Goal: Find specific page/section: Find specific page/section

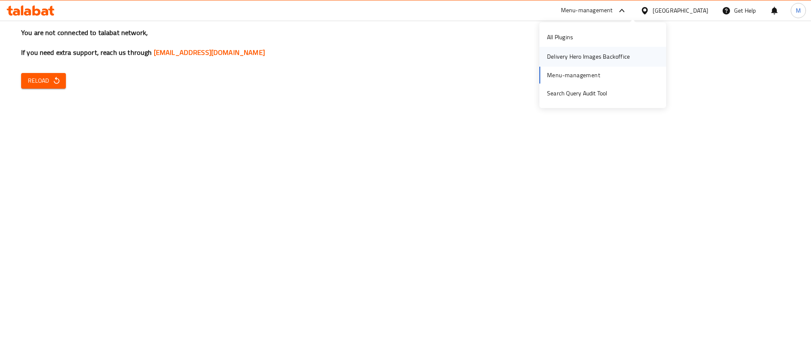
click at [636, 52] on div "Delivery Hero Images Backoffice" at bounding box center [588, 56] width 96 height 19
click at [613, 13] on div "Menu-management" at bounding box center [587, 10] width 52 height 10
click at [569, 44] on div "All Plugins" at bounding box center [562, 36] width 40 height 19
